Goal: Task Accomplishment & Management: Use online tool/utility

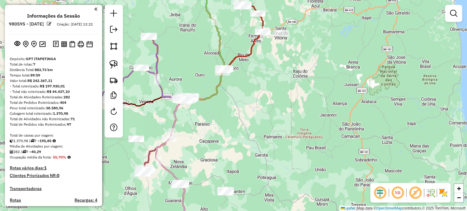
drag, startPoint x: 0, startPoint y: 0, endPoint x: 286, endPoint y: 127, distance: 313.4
click at [286, 127] on div "Janela de atendimento Grade de atendimento Capacidade Transportadoras Veículos …" at bounding box center [233, 105] width 467 height 211
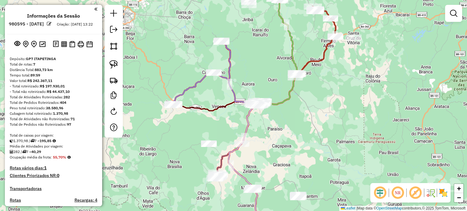
scroll to position [151, 0]
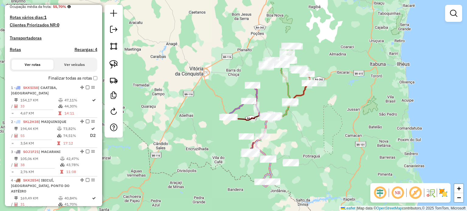
click at [212, 161] on div "Janela de atendimento Grade de atendimento Capacidade Transportadoras Veículos …" at bounding box center [233, 105] width 467 height 211
click at [201, 188] on div "Janela de atendimento Grade de atendimento Capacidade Transportadoras Veículos …" at bounding box center [233, 105] width 467 height 211
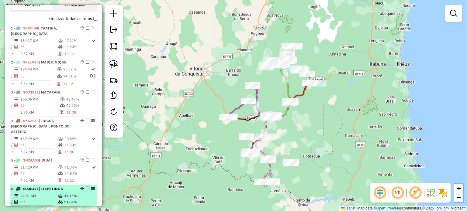
scroll to position [211, 0]
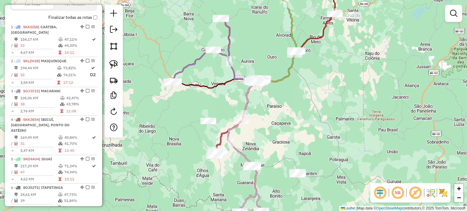
drag, startPoint x: 268, startPoint y: 132, endPoint x: 295, endPoint y: 111, distance: 34.0
click at [295, 111] on div "Janela de atendimento Grade de atendimento Capacidade Transportadoras Veículos …" at bounding box center [233, 105] width 467 height 211
click at [256, 141] on div "Janela de atendimento Grade de atendimento Capacidade Transportadoras Veículos …" at bounding box center [233, 105] width 467 height 211
click at [258, 132] on div "Janela de atendimento Grade de atendimento Capacidade Transportadoras Veículos …" at bounding box center [233, 105] width 467 height 211
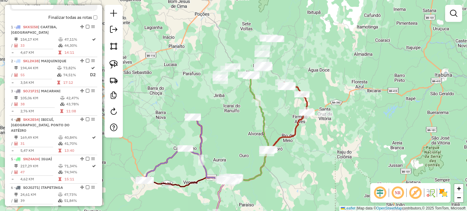
drag, startPoint x: 312, startPoint y: 72, endPoint x: 281, endPoint y: 154, distance: 87.9
click at [284, 170] on div "Janela de atendimento Grade de atendimento Capacidade Transportadoras Veículos …" at bounding box center [233, 105] width 467 height 211
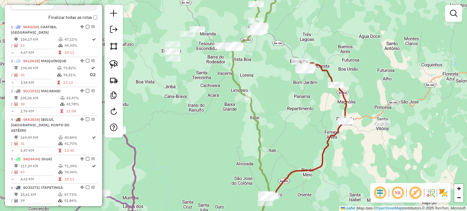
drag, startPoint x: 269, startPoint y: 95, endPoint x: 269, endPoint y: 88, distance: 6.7
click at [267, 93] on div "Janela de atendimento Grade de atendimento Capacidade Transportadoras Veículos …" at bounding box center [233, 105] width 467 height 211
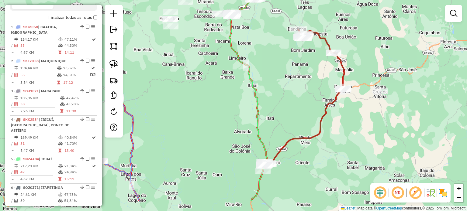
drag, startPoint x: 354, startPoint y: 170, endPoint x: 356, endPoint y: 119, distance: 51.1
click at [356, 119] on div "Janela de atendimento Grade de atendimento Capacidade Transportadoras Veículos …" at bounding box center [233, 105] width 467 height 211
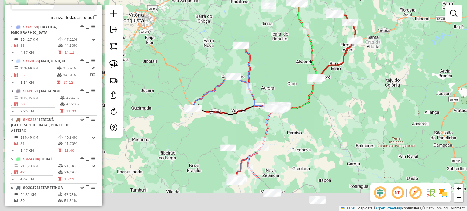
drag, startPoint x: 276, startPoint y: 142, endPoint x: 280, endPoint y: 88, distance: 54.2
click at [280, 88] on div "Janela de atendimento Grade de atendimento Capacidade Transportadoras Veículos …" at bounding box center [233, 105] width 467 height 211
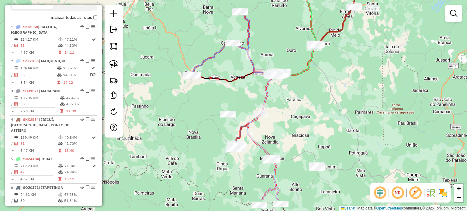
drag, startPoint x: 239, startPoint y: 124, endPoint x: 239, endPoint y: 98, distance: 26.7
click at [239, 98] on div "Janela de atendimento Grade de atendimento Capacidade Transportadoras Veículos …" at bounding box center [233, 105] width 467 height 211
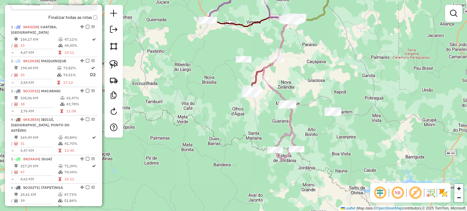
drag, startPoint x: 298, startPoint y: 159, endPoint x: 307, endPoint y: 132, distance: 29.1
click at [307, 132] on div "Janela de atendimento Grade de atendimento Capacidade Transportadoras Veículos …" at bounding box center [233, 105] width 467 height 211
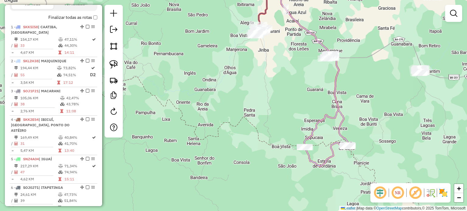
drag, startPoint x: 349, startPoint y: 176, endPoint x: 354, endPoint y: 118, distance: 58.3
click at [357, 116] on div "Janela de atendimento Grade de atendimento Capacidade Transportadoras Veículos …" at bounding box center [233, 105] width 467 height 211
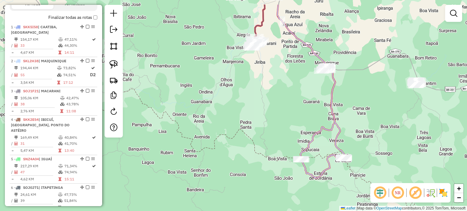
drag, startPoint x: 385, startPoint y: 62, endPoint x: 337, endPoint y: 115, distance: 71.0
click at [339, 114] on div "Janela de atendimento Grade de atendimento Capacidade Transportadoras Veículos …" at bounding box center [233, 105] width 467 height 211
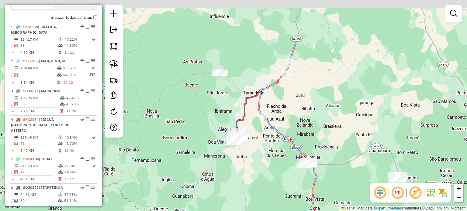
drag, startPoint x: 248, startPoint y: 114, endPoint x: 273, endPoint y: 174, distance: 65.4
click at [273, 175] on div "Janela de atendimento Grade de atendimento Capacidade Transportadoras Veículos …" at bounding box center [233, 105] width 467 height 211
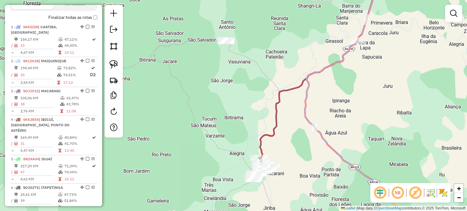
drag, startPoint x: 221, startPoint y: 135, endPoint x: 227, endPoint y: 90, distance: 45.3
click at [227, 90] on div "Janela de atendimento Grade de atendimento Capacidade Transportadoras Veículos …" at bounding box center [233, 105] width 467 height 211
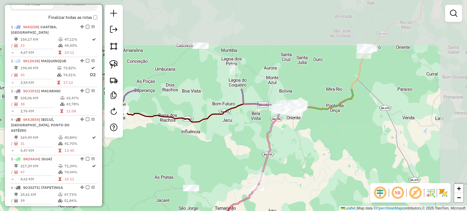
drag, startPoint x: 284, startPoint y: 53, endPoint x: 230, endPoint y: 176, distance: 134.8
click at [230, 176] on div "Janela de atendimento Grade de atendimento Capacidade Transportadoras Veículos …" at bounding box center [233, 105] width 467 height 211
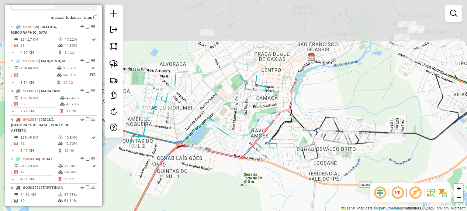
drag, startPoint x: 286, startPoint y: 80, endPoint x: 285, endPoint y: 170, distance: 89.9
click at [285, 170] on div "Janela de atendimento Grade de atendimento Capacidade Transportadoras Veículos …" at bounding box center [233, 105] width 467 height 211
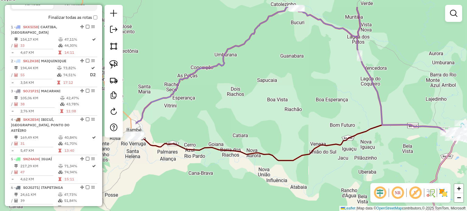
drag, startPoint x: 235, startPoint y: 79, endPoint x: 407, endPoint y: 91, distance: 171.8
click at [407, 91] on div "Janela de atendimento Grade de atendimento Capacidade Transportadoras Veículos …" at bounding box center [233, 105] width 467 height 211
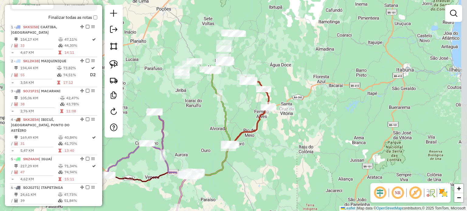
drag, startPoint x: 323, startPoint y: 50, endPoint x: 215, endPoint y: 131, distance: 134.6
click at [215, 129] on div "Janela de atendimento Grade de atendimento Capacidade Transportadoras Veículos …" at bounding box center [233, 105] width 467 height 211
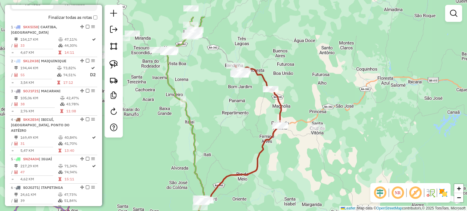
drag, startPoint x: 269, startPoint y: 94, endPoint x: 246, endPoint y: 133, distance: 44.7
click at [239, 133] on div "Janela de atendimento Grade de atendimento Capacidade Transportadoras Veículos …" at bounding box center [233, 105] width 467 height 211
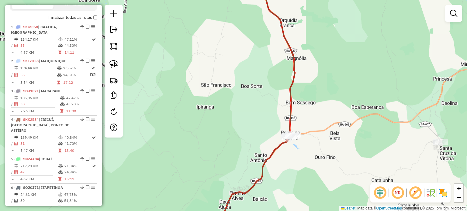
drag, startPoint x: 305, startPoint y: 78, endPoint x: 299, endPoint y: 153, distance: 75.3
click at [301, 151] on div "Janela de atendimento Grade de atendimento Capacidade Transportadoras Veículos …" at bounding box center [233, 105] width 467 height 211
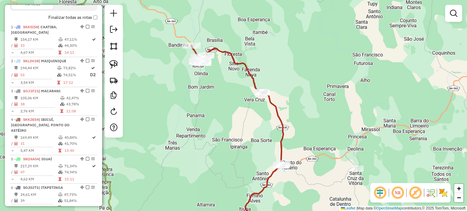
drag, startPoint x: 228, startPoint y: 101, endPoint x: 250, endPoint y: 118, distance: 27.9
click at [250, 118] on div "Janela de atendimento Grade de atendimento Capacidade Transportadoras Veículos …" at bounding box center [233, 105] width 467 height 211
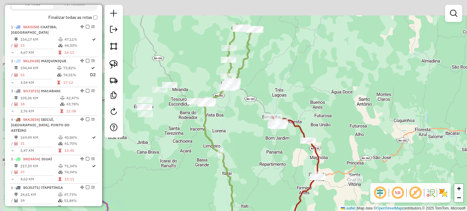
drag, startPoint x: 211, startPoint y: 129, endPoint x: 278, endPoint y: 155, distance: 71.7
click at [278, 155] on div "Janela de atendimento Grade de atendimento Capacidade Transportadoras Veículos …" at bounding box center [233, 105] width 467 height 211
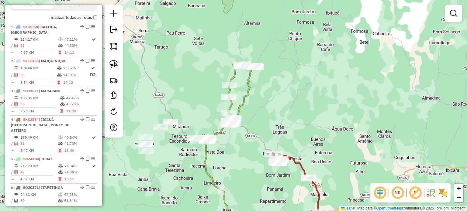
drag, startPoint x: 228, startPoint y: 107, endPoint x: 232, endPoint y: 146, distance: 39.1
click at [232, 158] on div "Janela de atendimento Grade de atendimento Capacidade Transportadoras Veículos …" at bounding box center [233, 105] width 467 height 211
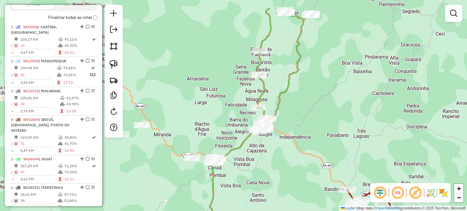
drag, startPoint x: 277, startPoint y: 48, endPoint x: 266, endPoint y: 117, distance: 69.8
click at [266, 117] on div "Janela de atendimento Grade de atendimento Capacidade Transportadoras Veículos …" at bounding box center [233, 105] width 467 height 211
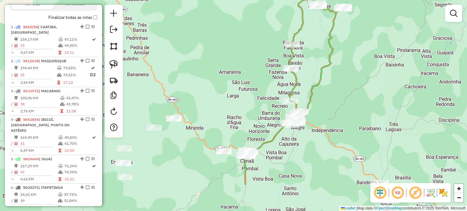
drag, startPoint x: 228, startPoint y: 146, endPoint x: 280, endPoint y: 93, distance: 73.9
click at [276, 96] on div "Janela de atendimento Grade de atendimento Capacidade Transportadoras Veículos …" at bounding box center [233, 105] width 467 height 211
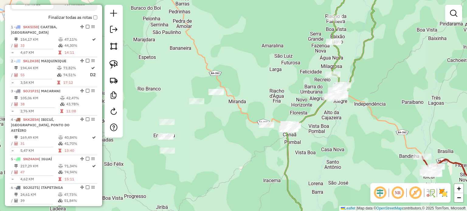
drag, startPoint x: 231, startPoint y: 113, endPoint x: 270, endPoint y: 76, distance: 54.4
click at [270, 76] on div "Janela de atendimento Grade de atendimento Capacidade Transportadoras Veículos …" at bounding box center [233, 105] width 467 height 211
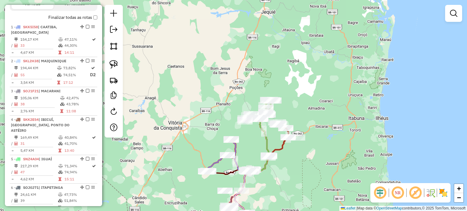
drag, startPoint x: 261, startPoint y: 170, endPoint x: 258, endPoint y: 126, distance: 43.6
click at [258, 126] on div "Janela de atendimento Grade de atendimento Capacidade Transportadoras Veículos …" at bounding box center [233, 105] width 467 height 211
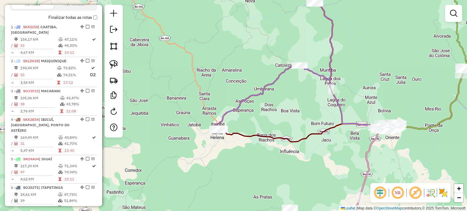
click at [207, 153] on div "Janela de atendimento Grade de atendimento Capacidade Transportadoras Veículos …" at bounding box center [233, 105] width 467 height 211
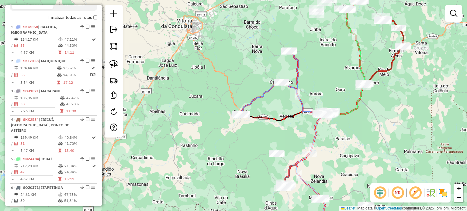
drag, startPoint x: 304, startPoint y: 135, endPoint x: 244, endPoint y: 126, distance: 60.1
click at [245, 126] on div "Janela de atendimento Grade de atendimento Capacidade Transportadoras Veículos …" at bounding box center [233, 105] width 467 height 211
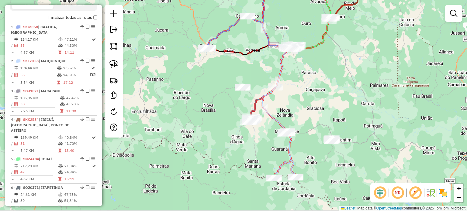
drag, startPoint x: 322, startPoint y: 145, endPoint x: 324, endPoint y: 87, distance: 58.1
click at [324, 87] on div "Janela de atendimento Grade de atendimento Capacidade Transportadoras Veículos …" at bounding box center [233, 105] width 467 height 211
select select "**********"
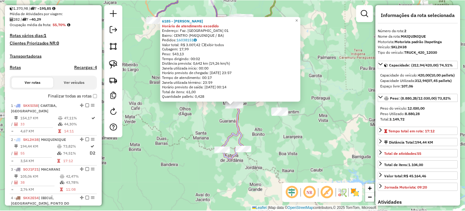
scroll to position [112, 0]
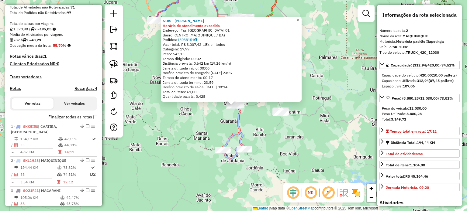
click at [185, 114] on div "6185 - [PERSON_NAME] de atendimento excedido Endereço: Faz. Bom Jardim 01 Bairr…" at bounding box center [233, 105] width 467 height 211
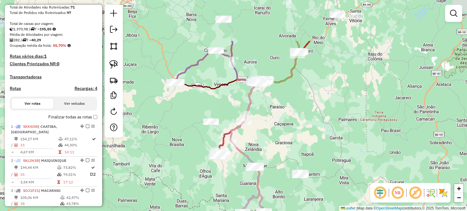
drag, startPoint x: 257, startPoint y: 53, endPoint x: 285, endPoint y: 106, distance: 59.8
click at [281, 114] on div "Janela de atendimento Grade de atendimento Capacidade Transportadoras Veículos …" at bounding box center [233, 105] width 467 height 211
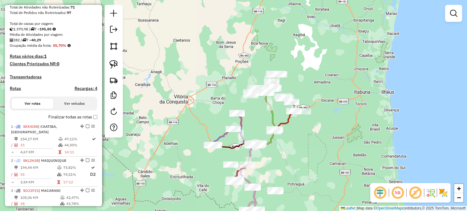
drag, startPoint x: 329, startPoint y: 87, endPoint x: 292, endPoint y: 150, distance: 73.6
click at [296, 160] on div "Janela de atendimento Grade de atendimento Capacidade Transportadoras Veículos …" at bounding box center [233, 105] width 467 height 211
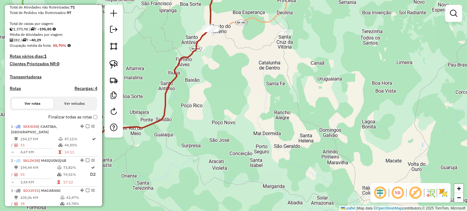
drag, startPoint x: 330, startPoint y: 151, endPoint x: 244, endPoint y: 78, distance: 112.3
click at [244, 78] on div "Janela de atendimento Grade de atendimento Capacidade Transportadoras Veículos …" at bounding box center [233, 105] width 467 height 211
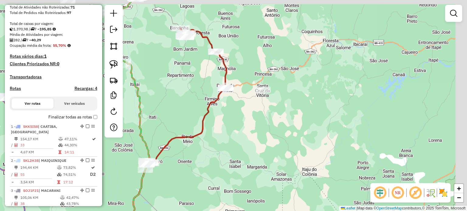
drag, startPoint x: 304, startPoint y: 91, endPoint x: 280, endPoint y: 114, distance: 33.3
click at [280, 114] on div "Janela de atendimento Grade de atendimento Capacidade Transportadoras Veículos …" at bounding box center [233, 105] width 467 height 211
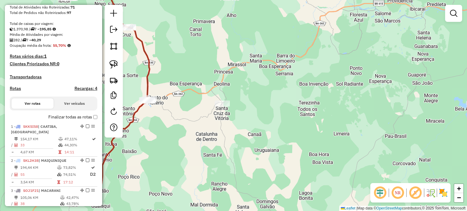
drag, startPoint x: 256, startPoint y: 128, endPoint x: 265, endPoint y: 93, distance: 35.7
click at [264, 94] on div "Janela de atendimento Grade de atendimento Capacidade Transportadoras Veículos …" at bounding box center [233, 105] width 467 height 211
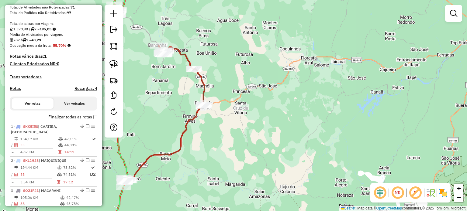
drag, startPoint x: 318, startPoint y: 93, endPoint x: 325, endPoint y: 86, distance: 9.9
click at [324, 89] on div "Janela de atendimento Grade de atendimento Capacidade Transportadoras Veículos …" at bounding box center [233, 105] width 467 height 211
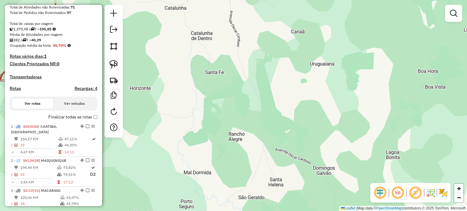
drag, startPoint x: 215, startPoint y: 122, endPoint x: 255, endPoint y: 144, distance: 44.9
click at [254, 146] on div "Janela de atendimento Grade de atendimento Capacidade Transportadoras Veículos …" at bounding box center [233, 105] width 467 height 211
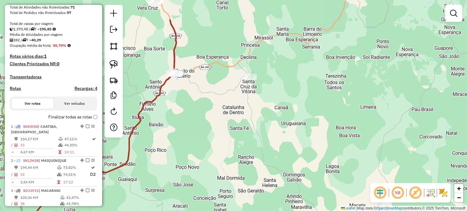
drag, startPoint x: 247, startPoint y: 77, endPoint x: 256, endPoint y: 116, distance: 40.7
click at [256, 117] on div "Janela de atendimento Grade de atendimento Capacidade Transportadoras Veículos …" at bounding box center [233, 105] width 467 height 211
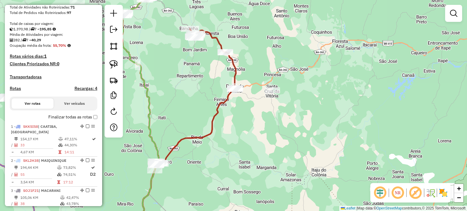
drag, startPoint x: 218, startPoint y: 124, endPoint x: 310, endPoint y: 119, distance: 91.3
click at [309, 119] on div "Janela de atendimento Grade de atendimento Capacidade Transportadoras Veículos …" at bounding box center [233, 105] width 467 height 211
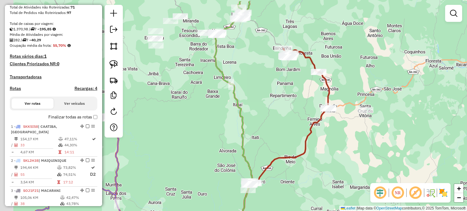
drag, startPoint x: 254, startPoint y: 94, endPoint x: 294, endPoint y: 122, distance: 48.5
click at [294, 122] on div "Janela de atendimento Grade de atendimento Capacidade Transportadoras Veículos …" at bounding box center [233, 105] width 467 height 211
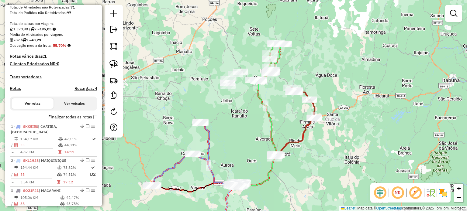
drag, startPoint x: 319, startPoint y: 135, endPoint x: 322, endPoint y: 138, distance: 4.6
click at [320, 135] on div "Janela de atendimento Grade de atendimento Capacidade Transportadoras Veículos …" at bounding box center [233, 105] width 467 height 211
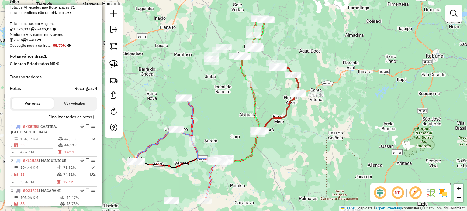
drag, startPoint x: 346, startPoint y: 177, endPoint x: 322, endPoint y: 140, distance: 44.0
click at [322, 140] on div "Janela de atendimento Grade de atendimento Capacidade Transportadoras Veículos …" at bounding box center [233, 105] width 467 height 211
